Goal: Browse casually

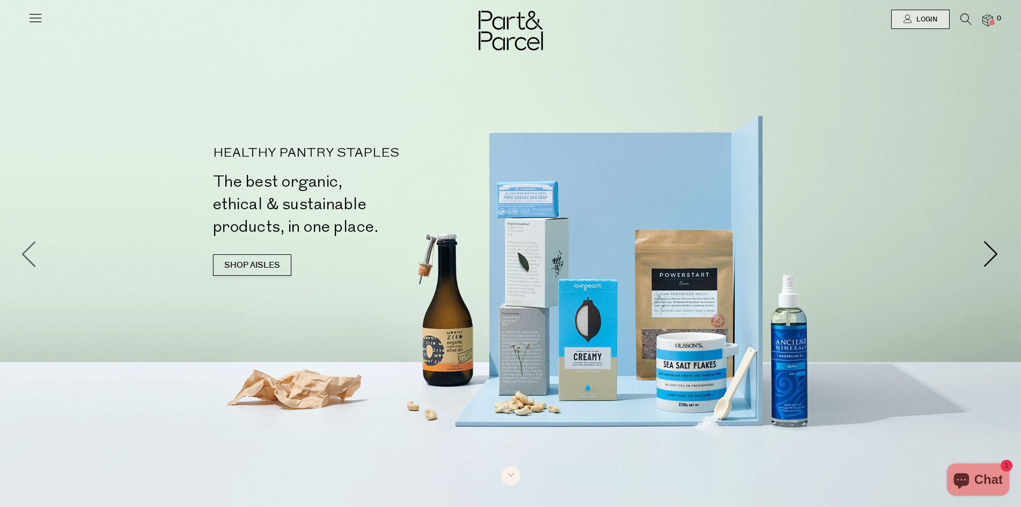
click at [26, 253] on span at bounding box center [29, 253] width 27 height 27
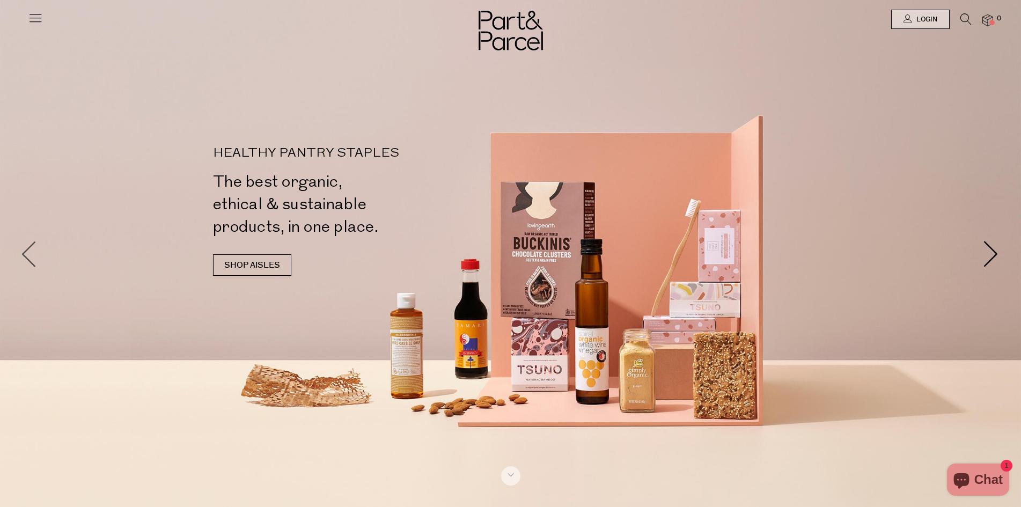
click at [26, 250] on span at bounding box center [29, 253] width 27 height 27
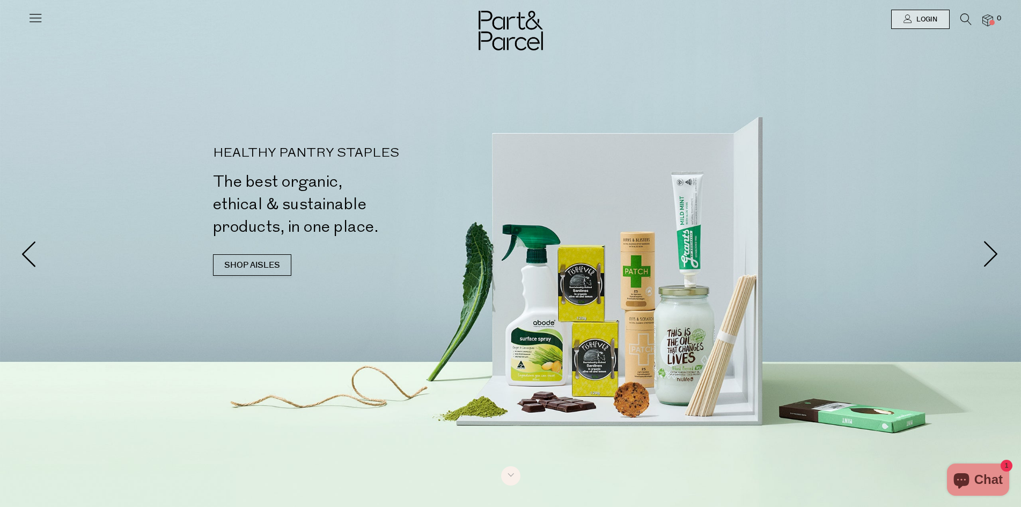
click at [641, 281] on div "HEALTHY PANTRY STAPLES The best organic, ethical & sustainable products, in one…" at bounding box center [511, 217] width 628 height 140
click at [635, 263] on div "HEALTHY PANTRY STAPLES The best organic, ethical & sustainable products, in one…" at bounding box center [511, 217] width 628 height 140
click at [558, 258] on div "HEALTHY PANTRY STAPLES The best organic, ethical & sustainable products, in one…" at bounding box center [511, 217] width 628 height 140
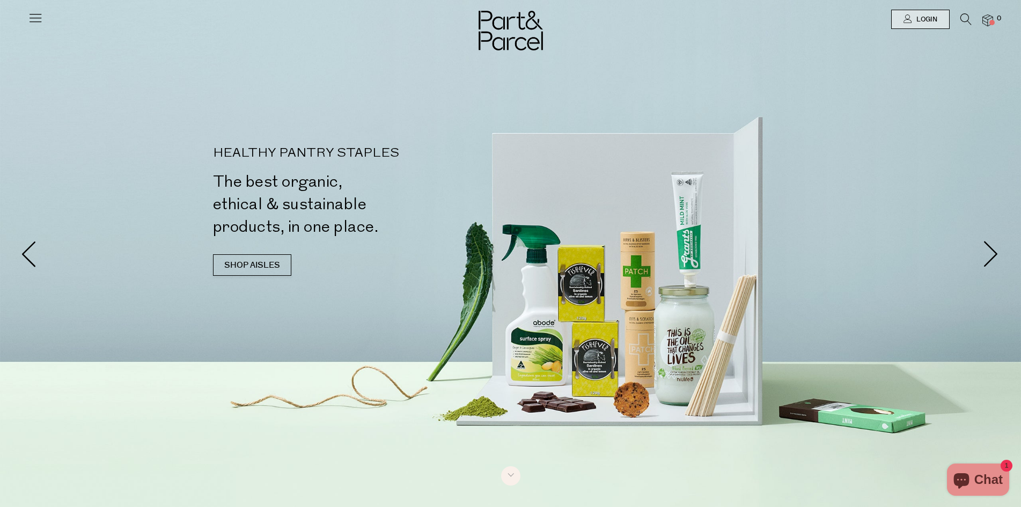
click at [558, 258] on div "HEALTHY PANTRY STAPLES The best organic, ethical & sustainable products, in one…" at bounding box center [511, 217] width 628 height 140
click at [638, 343] on div at bounding box center [510, 253] width 1021 height 507
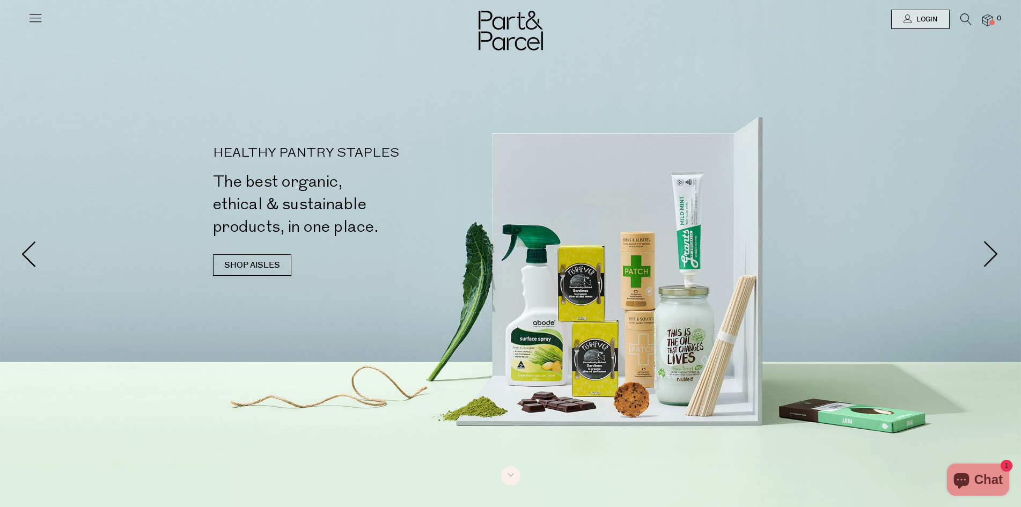
click at [638, 343] on div at bounding box center [510, 253] width 1021 height 507
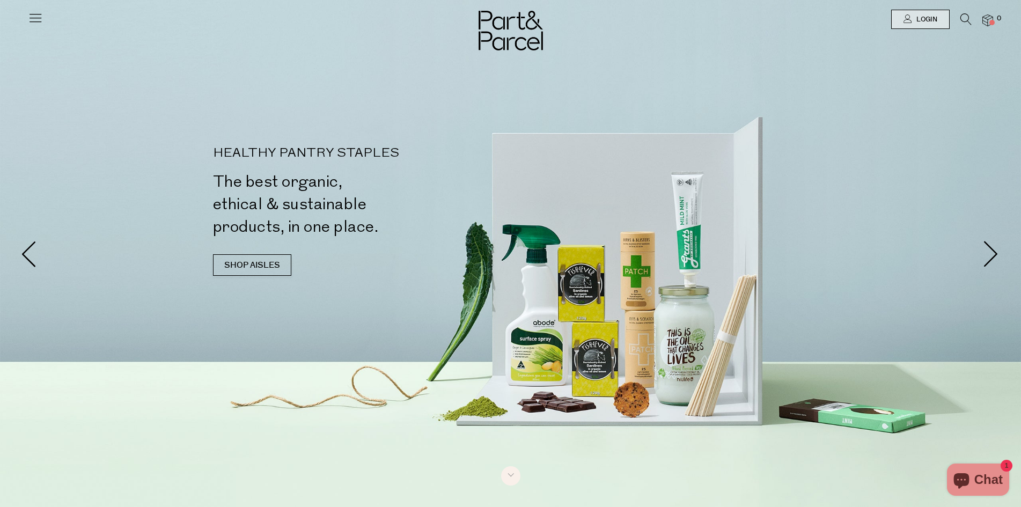
click at [638, 343] on div at bounding box center [510, 253] width 1021 height 507
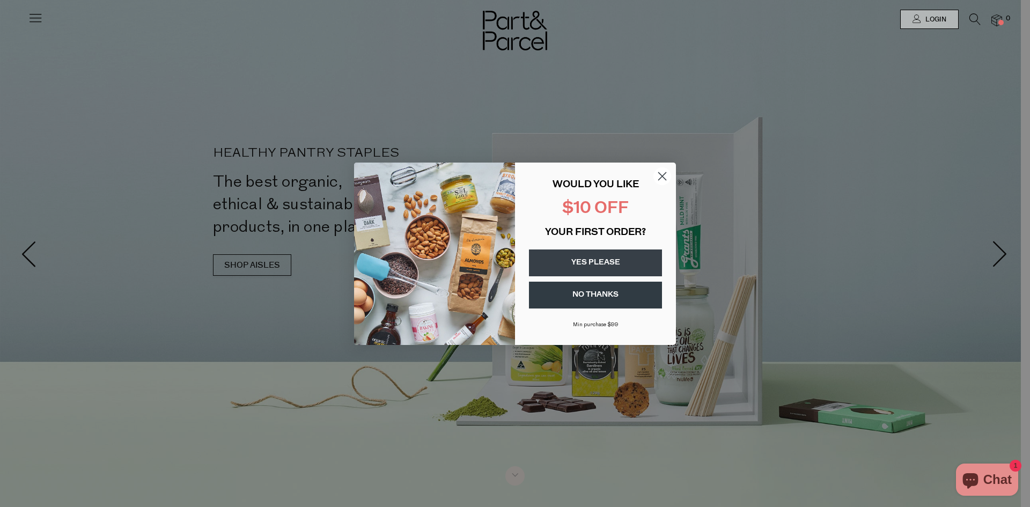
click at [660, 176] on circle "Close dialog" at bounding box center [663, 176] width 18 height 18
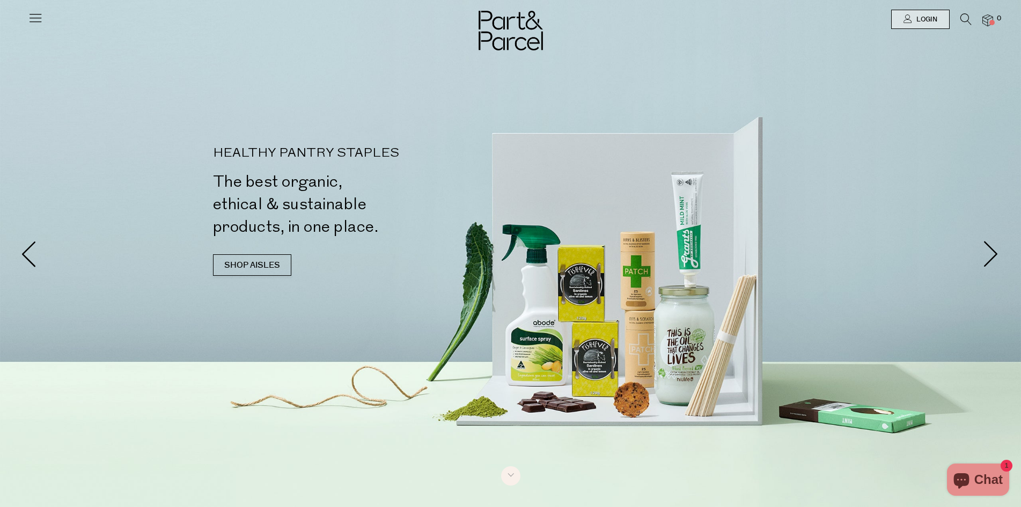
click at [635, 292] on div at bounding box center [510, 253] width 1021 height 507
